Goal: Task Accomplishment & Management: Use online tool/utility

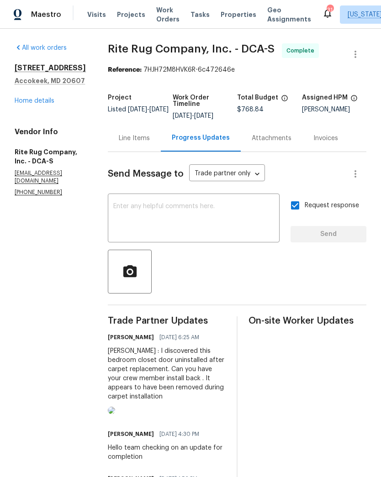
click at [38, 104] on link "Home details" at bounding box center [35, 101] width 40 height 6
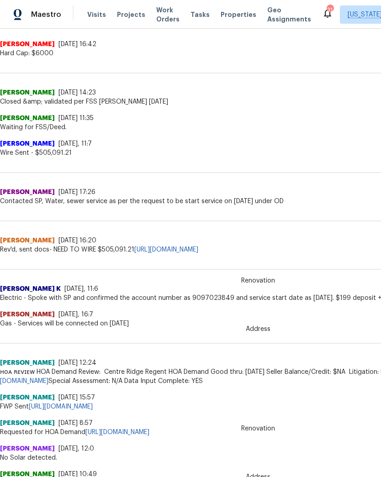
scroll to position [257, 0]
click at [114, 383] on link "https://opendoor.zendesk.com/agent/tickets/3244902" at bounding box center [223, 377] width 446 height 16
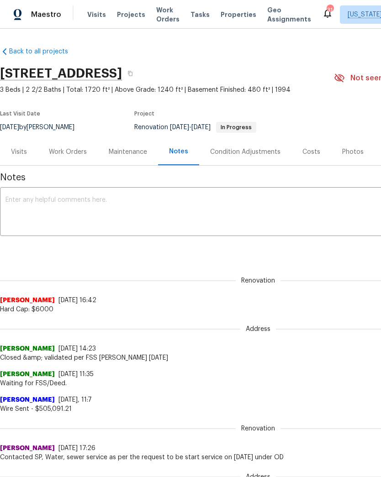
scroll to position [0, 0]
click at [14, 151] on div "Visits" at bounding box center [19, 152] width 16 height 9
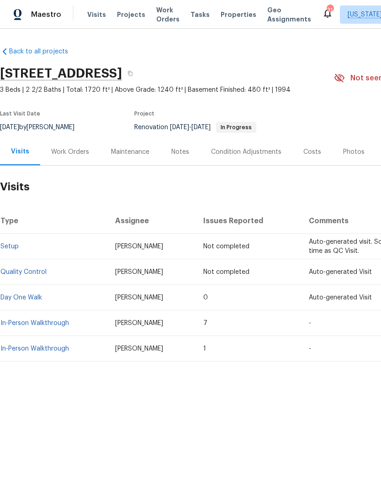
click at [69, 152] on div "Work Orders" at bounding box center [70, 152] width 38 height 9
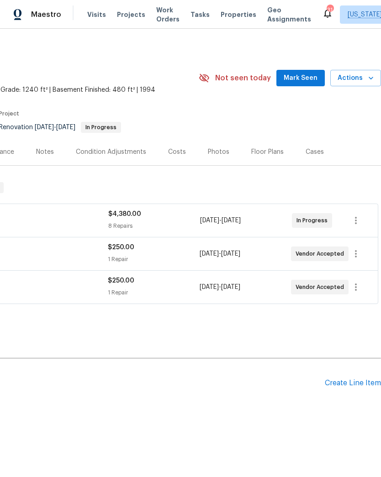
scroll to position [0, 135]
click at [369, 79] on icon "button" at bounding box center [370, 78] width 9 height 9
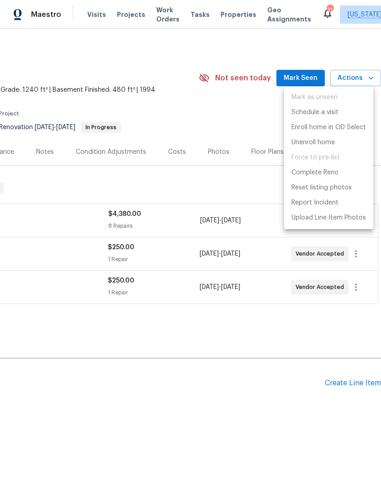
click at [236, 110] on div at bounding box center [190, 238] width 381 height 477
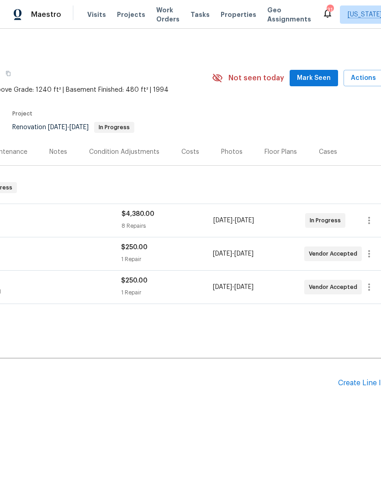
scroll to position [0, 121]
click at [187, 215] on div "$4,380.00" at bounding box center [168, 214] width 92 height 9
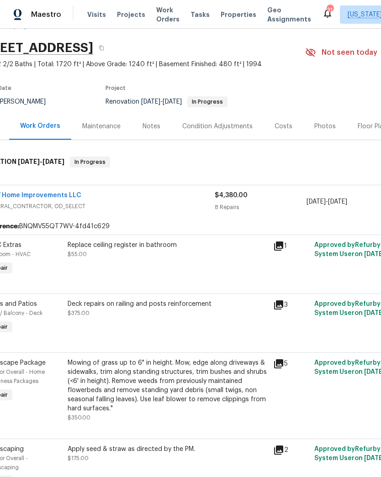
scroll to position [34, 8]
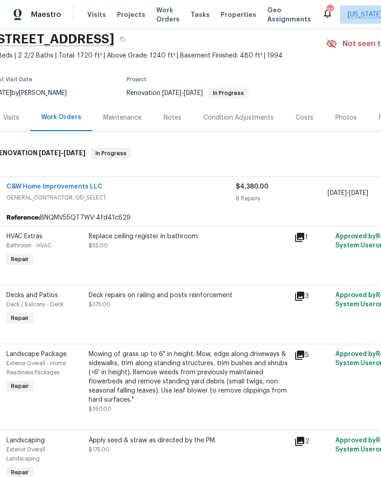
click at [301, 234] on icon at bounding box center [299, 237] width 9 height 9
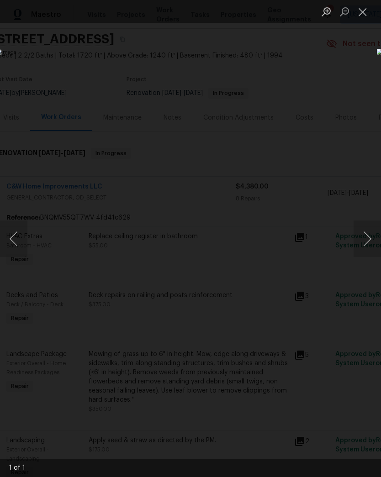
click at [364, 241] on button "Next image" at bounding box center [367, 239] width 27 height 37
click at [20, 243] on button "Previous image" at bounding box center [13, 239] width 27 height 37
click at [362, 239] on button "Next image" at bounding box center [367, 239] width 27 height 37
click at [369, 12] on button "Close lightbox" at bounding box center [363, 12] width 18 height 16
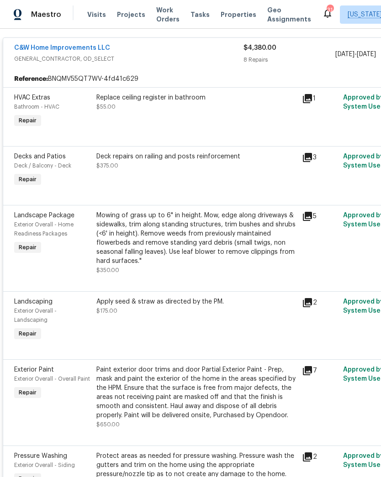
scroll to position [174, 0]
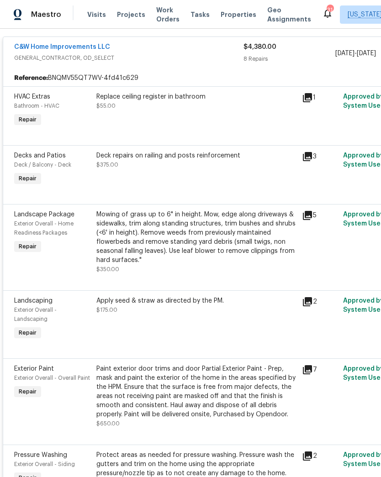
click at [303, 302] on icon at bounding box center [307, 301] width 9 height 9
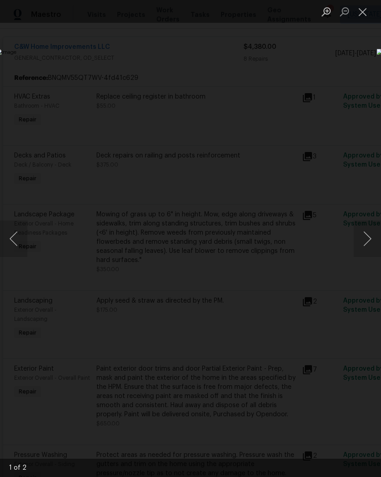
click at [366, 246] on button "Next image" at bounding box center [367, 239] width 27 height 37
click at [364, 242] on button "Next image" at bounding box center [367, 239] width 27 height 37
click at [361, 15] on button "Close lightbox" at bounding box center [363, 12] width 18 height 16
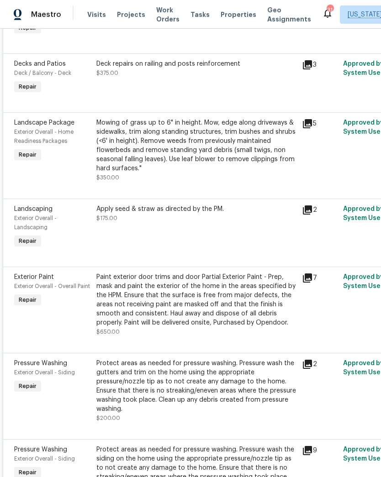
scroll to position [266, 0]
click at [318, 277] on div "7" at bounding box center [320, 278] width 36 height 11
click at [309, 283] on icon at bounding box center [307, 278] width 9 height 9
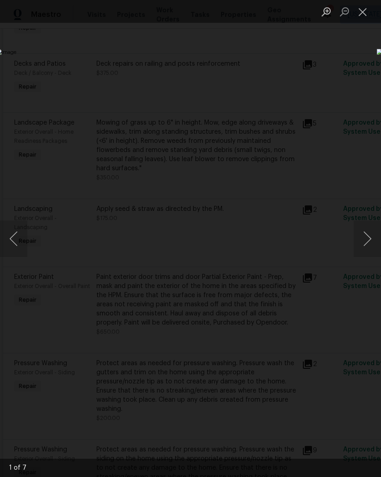
click at [365, 240] on button "Next image" at bounding box center [367, 239] width 27 height 37
click at [365, 242] on button "Next image" at bounding box center [367, 239] width 27 height 37
click at [366, 238] on button "Next image" at bounding box center [367, 239] width 27 height 37
click at [359, 14] on button "Close lightbox" at bounding box center [363, 12] width 18 height 16
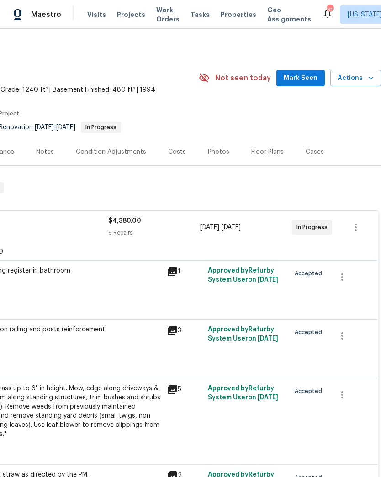
scroll to position [0, 135]
click at [369, 76] on icon "button" at bounding box center [370, 78] width 9 height 9
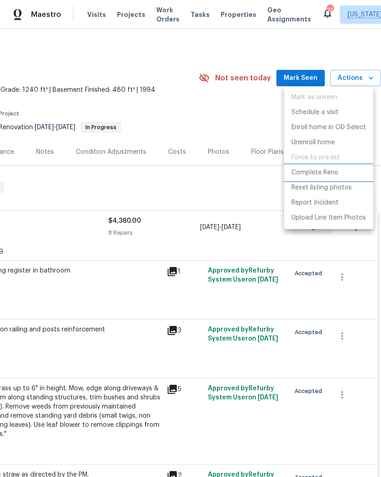
click at [311, 170] on p "Complete Reno" at bounding box center [314, 173] width 47 height 10
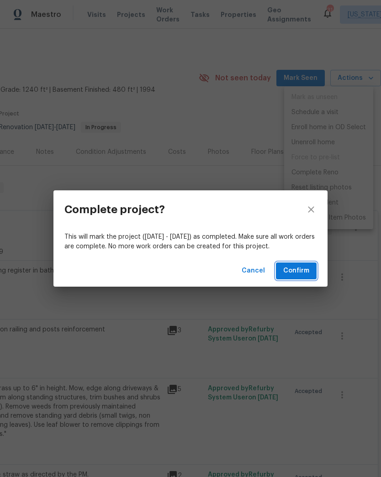
click at [299, 273] on span "Confirm" at bounding box center [296, 270] width 26 height 11
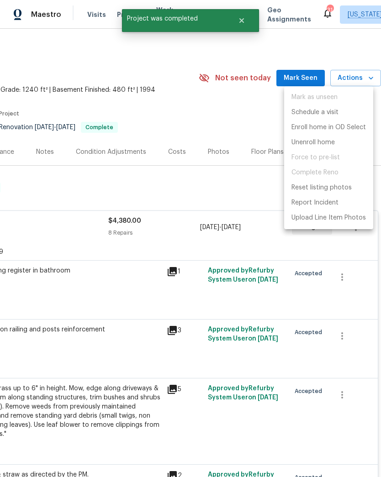
click at [144, 307] on div at bounding box center [190, 238] width 381 height 477
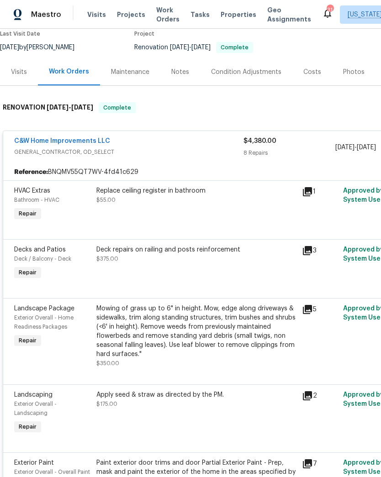
scroll to position [79, 0]
